Goal: Task Accomplishment & Management: Use online tool/utility

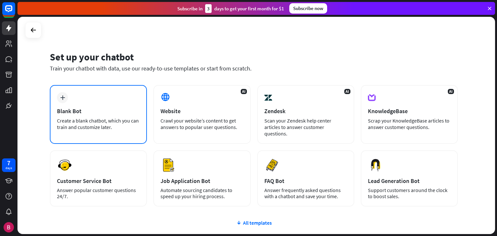
click at [86, 93] on div "plus Blank Bot Create a blank chatbot, which you can train and customize later." at bounding box center [98, 114] width 97 height 59
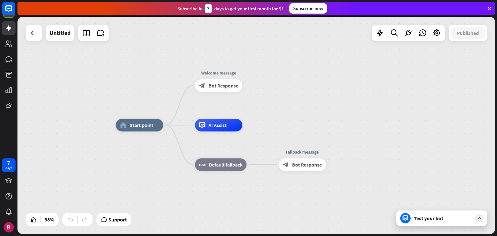
click at [404, 220] on icon at bounding box center [406, 219] width 6 height 6
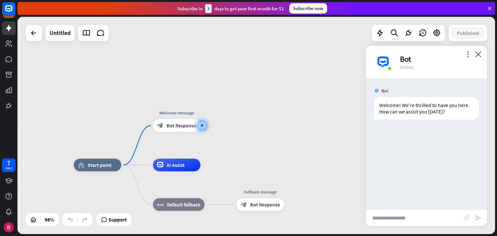
click at [401, 216] on input "text" at bounding box center [415, 218] width 98 height 16
type input "***"
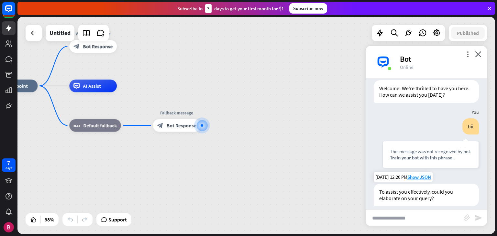
scroll to position [23, 0]
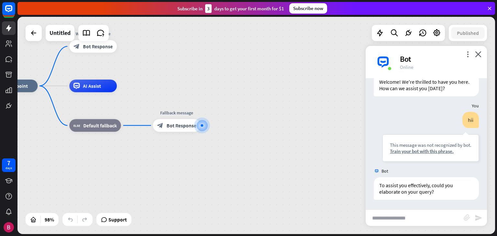
click at [398, 222] on input "text" at bounding box center [415, 218] width 98 height 16
click at [479, 60] on div "Bot" at bounding box center [439, 59] width 79 height 10
click at [479, 55] on icon "close" at bounding box center [478, 54] width 6 height 6
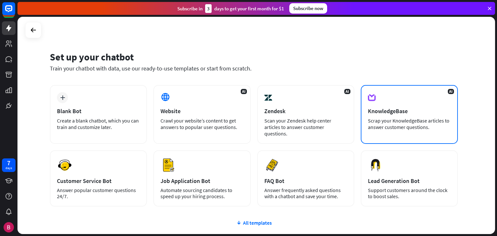
click at [372, 93] on icon at bounding box center [372, 97] width 8 height 11
